Goal: Information Seeking & Learning: Check status

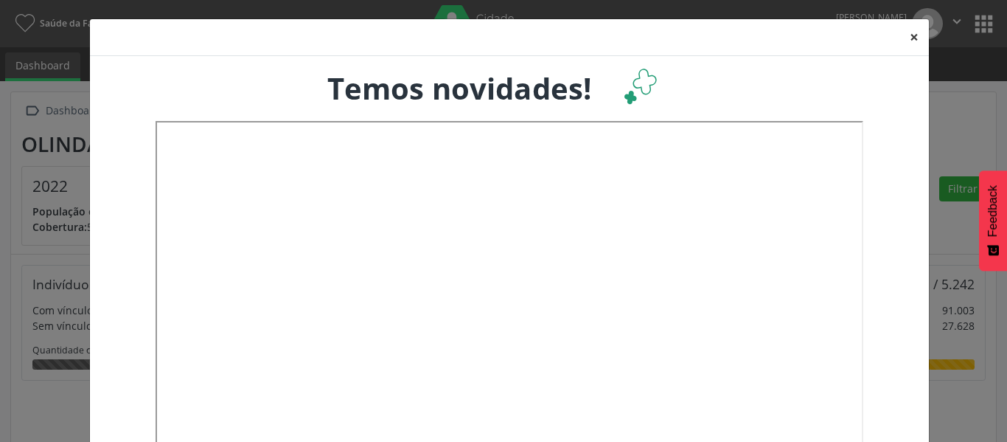
click at [907, 37] on button "×" at bounding box center [914, 37] width 29 height 36
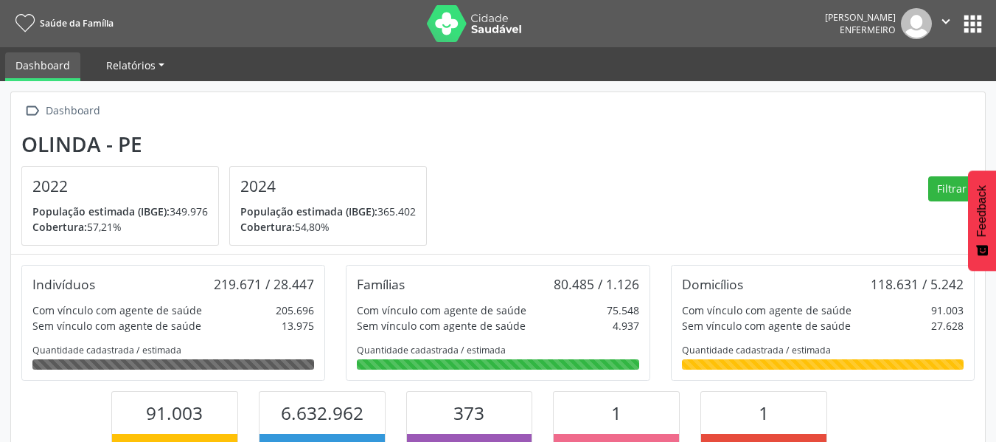
click at [156, 58] on link "Relatórios" at bounding box center [135, 65] width 79 height 26
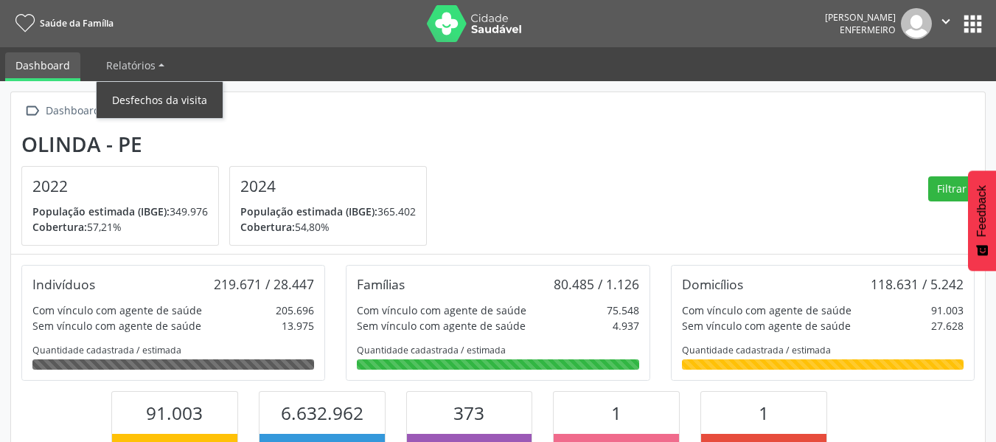
click at [169, 99] on link "Desfechos da visita" at bounding box center [160, 100] width 126 height 26
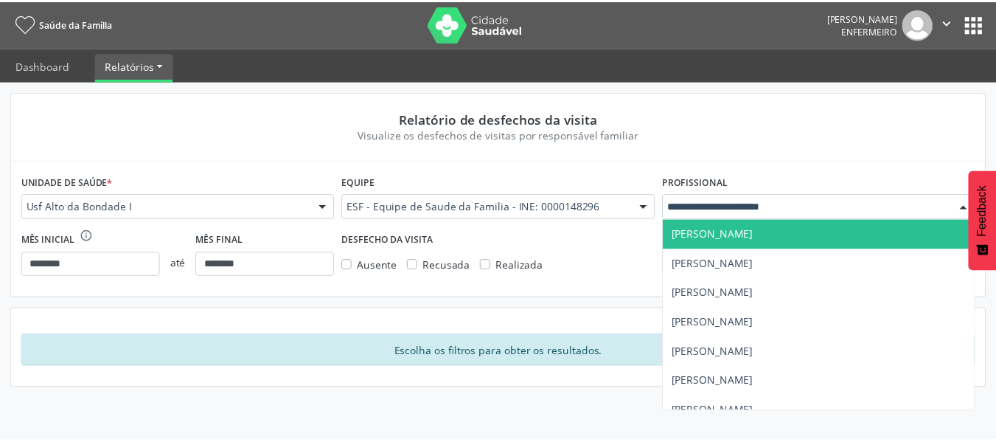
scroll to position [44, 0]
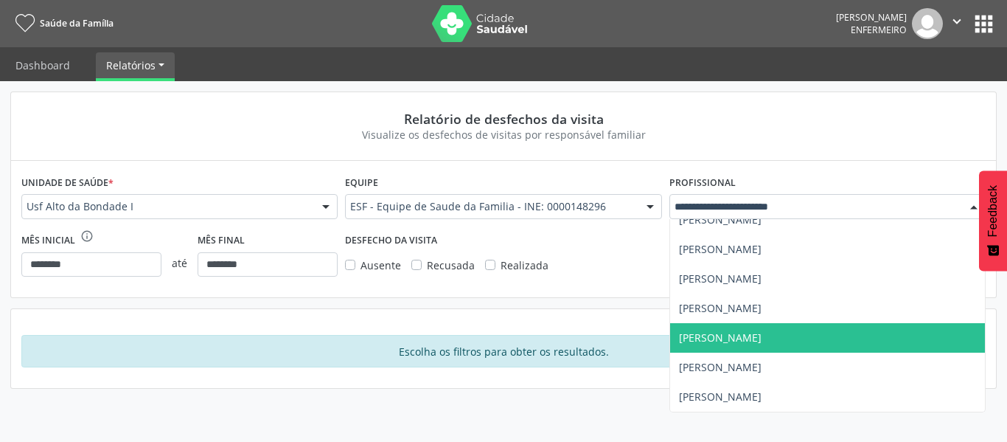
click at [748, 331] on span "[PERSON_NAME]" at bounding box center [720, 337] width 83 height 14
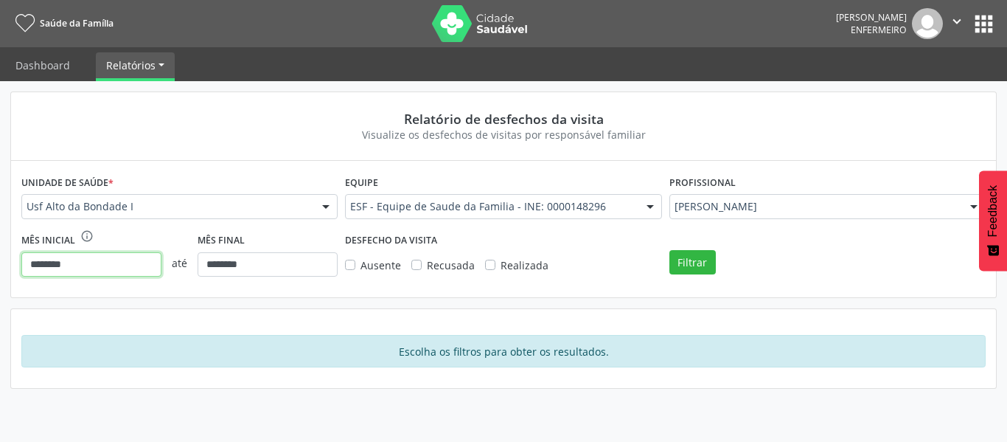
click at [144, 268] on input "********" at bounding box center [91, 264] width 140 height 25
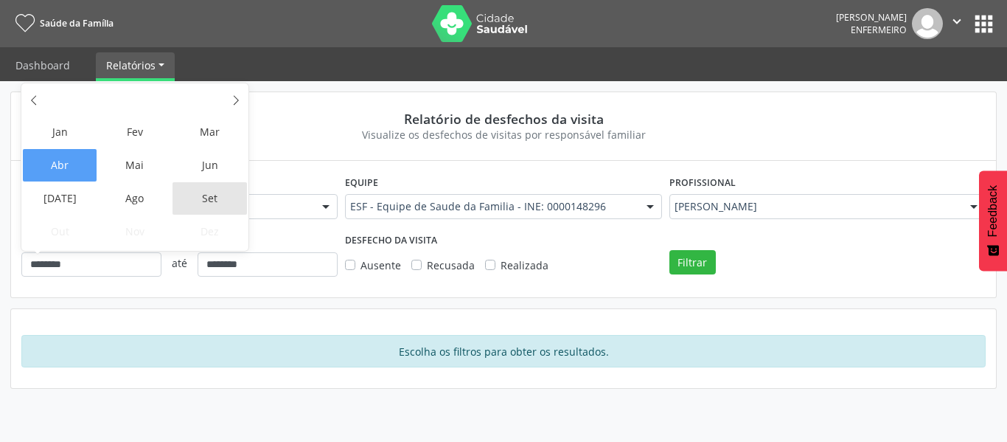
click at [204, 199] on span "Set" at bounding box center [210, 198] width 74 height 32
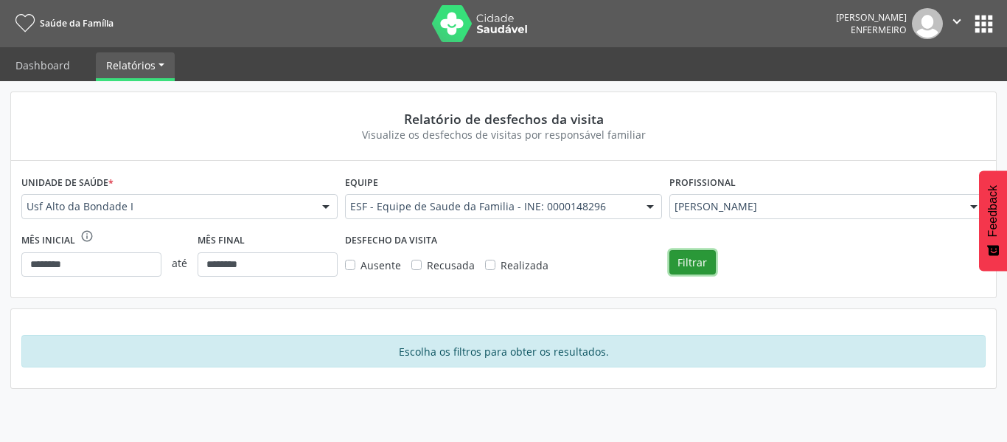
click at [699, 266] on button "Filtrar" at bounding box center [693, 262] width 46 height 25
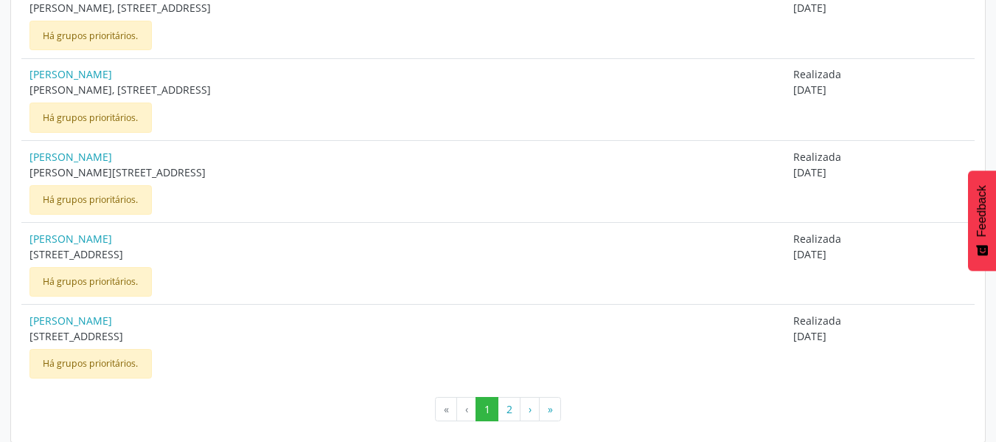
scroll to position [1212, 0]
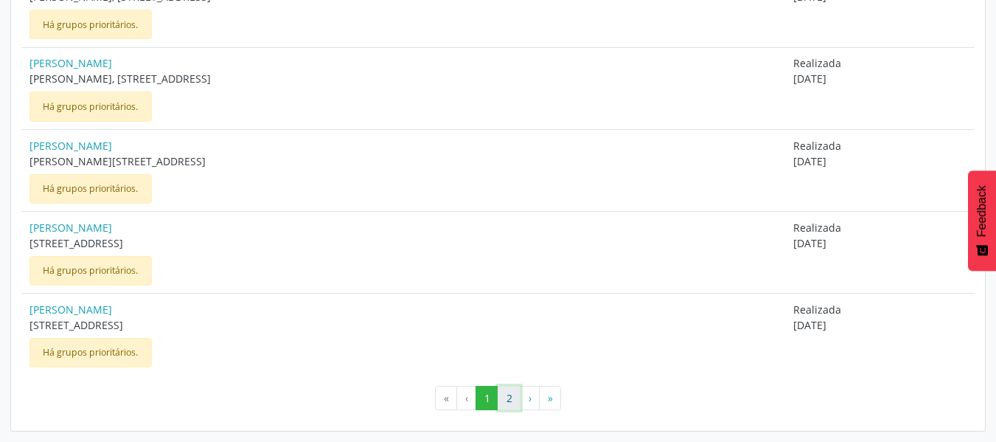
click at [506, 395] on button "2" at bounding box center [509, 398] width 23 height 25
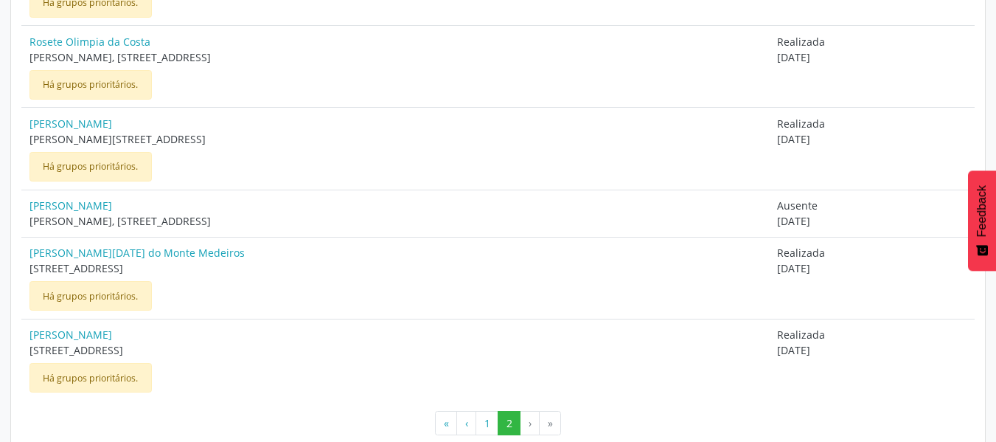
scroll to position [836, 0]
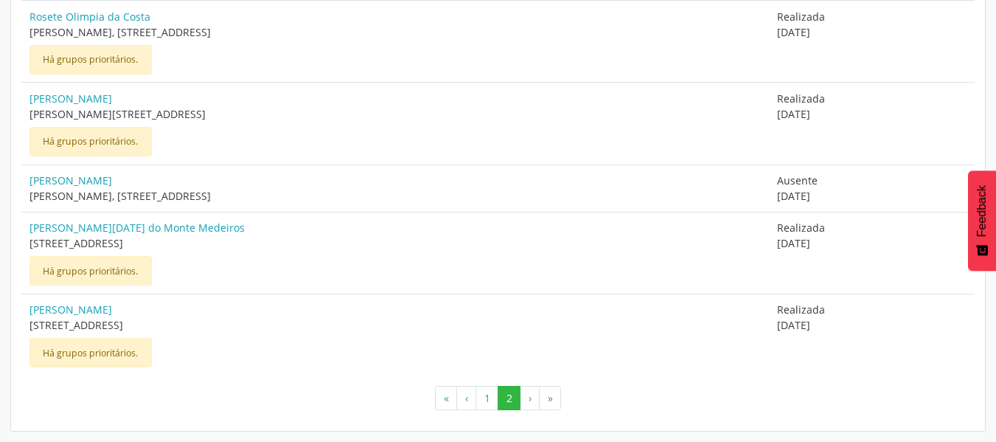
click at [532, 397] on li "›" at bounding box center [530, 398] width 19 height 25
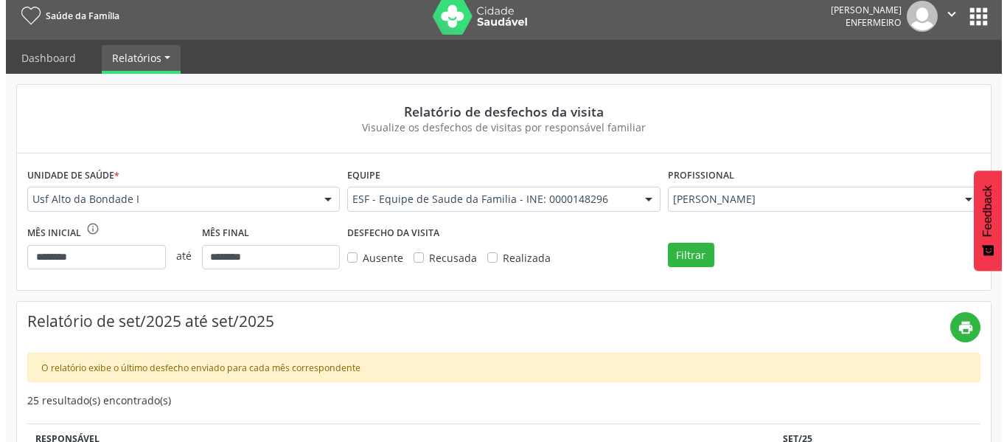
scroll to position [0, 0]
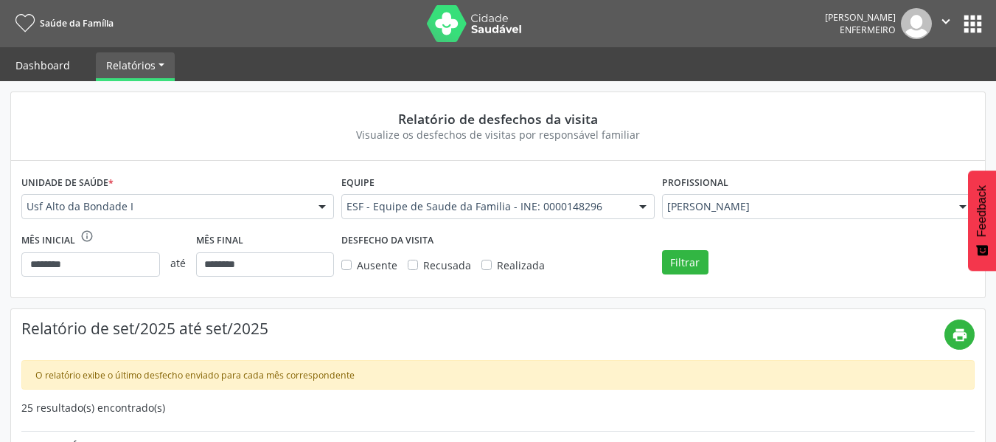
click at [50, 69] on link "Dashboard" at bounding box center [42, 65] width 75 height 26
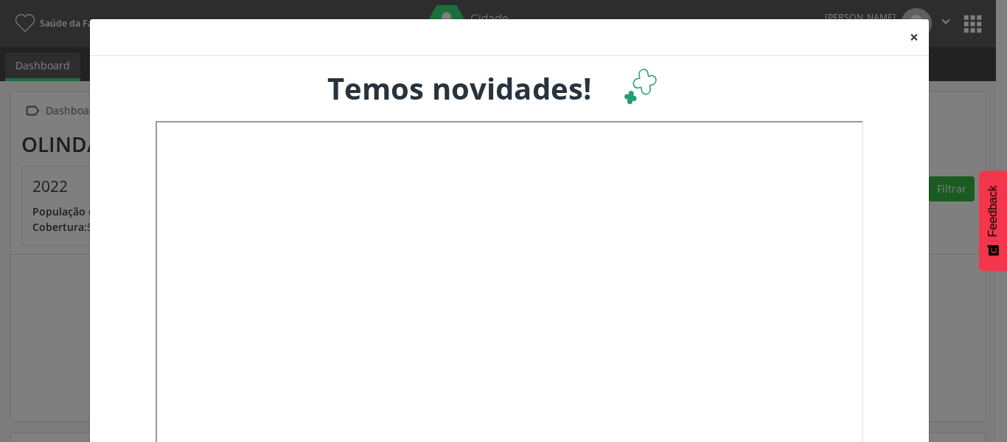
click at [914, 38] on button "×" at bounding box center [914, 37] width 29 height 36
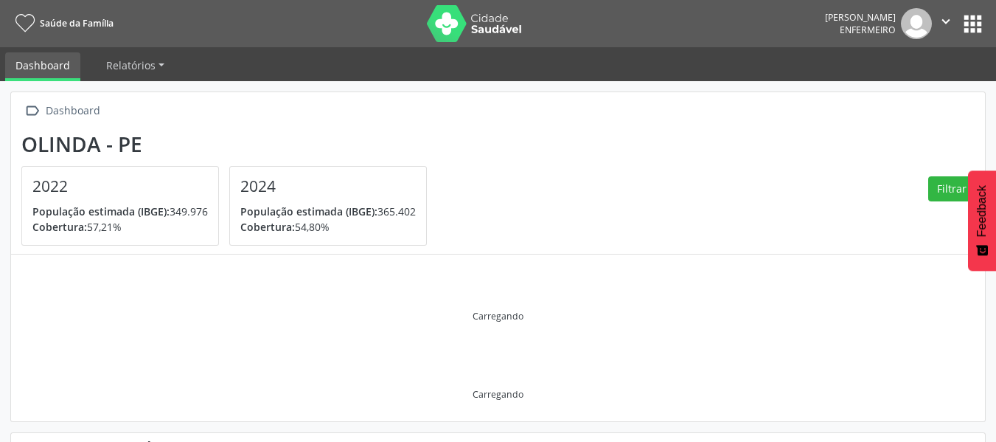
click at [971, 22] on button "apps" at bounding box center [973, 24] width 26 height 26
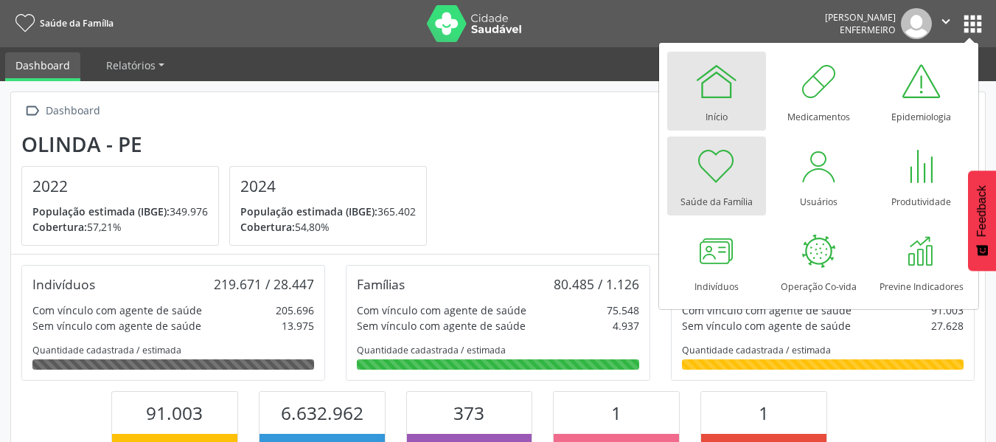
click at [713, 104] on div "Início" at bounding box center [717, 113] width 22 height 20
